Goal: Task Accomplishment & Management: Use online tool/utility

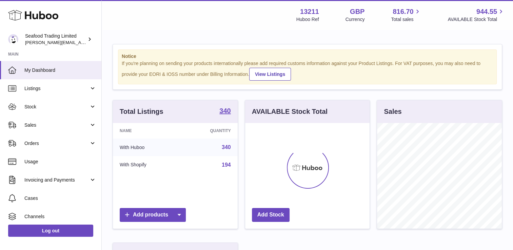
scroll to position [106, 125]
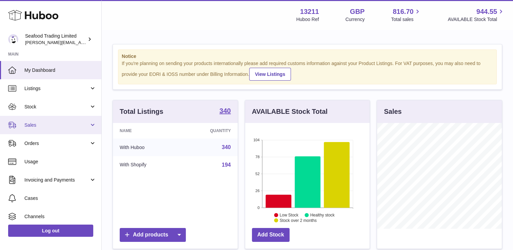
click at [45, 131] on link "Sales" at bounding box center [50, 125] width 101 height 18
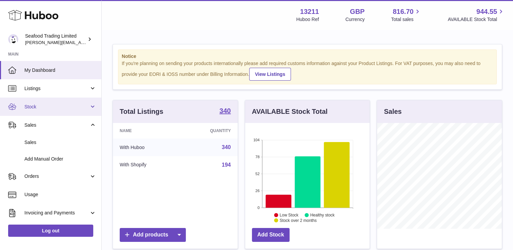
click at [38, 108] on span "Stock" at bounding box center [56, 107] width 65 height 6
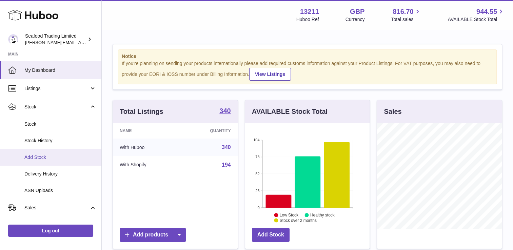
click at [37, 157] on span "Add Stock" at bounding box center [60, 157] width 72 height 6
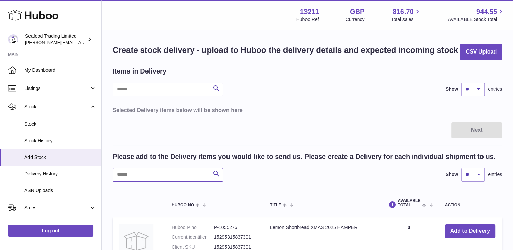
click at [154, 174] on input "text" at bounding box center [167, 175] width 110 height 14
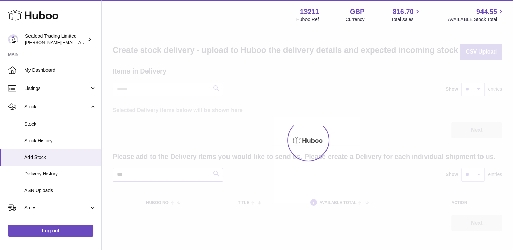
type input "****"
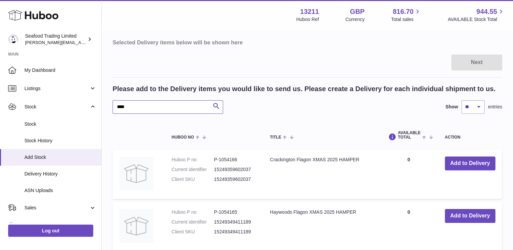
scroll to position [102, 0]
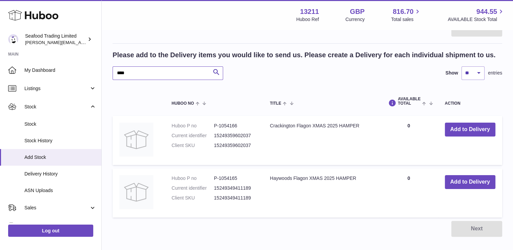
drag, startPoint x: 110, startPoint y: 77, endPoint x: 100, endPoint y: 78, distance: 9.9
click at [100, 78] on div "Huboo Seafood Trading Limited [EMAIL_ADDRESS][DOMAIN_NAME] Main My Dashboard Li…" at bounding box center [256, 94] width 513 height 392
